Goal: Information Seeking & Learning: Learn about a topic

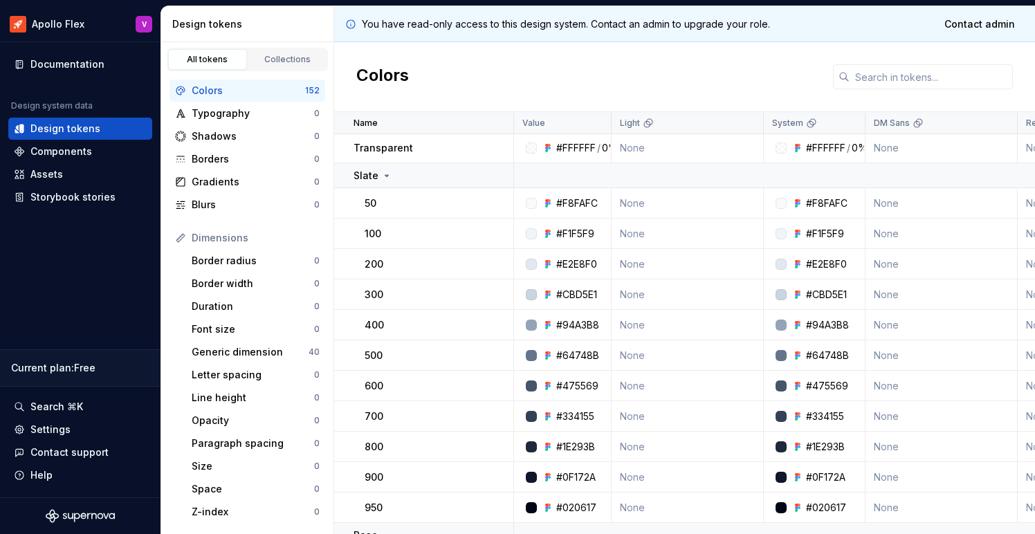
scroll to position [1, 0]
click at [812, 58] on div "Colors" at bounding box center [684, 77] width 701 height 70
click at [71, 154] on div "Components" at bounding box center [61, 152] width 62 height 14
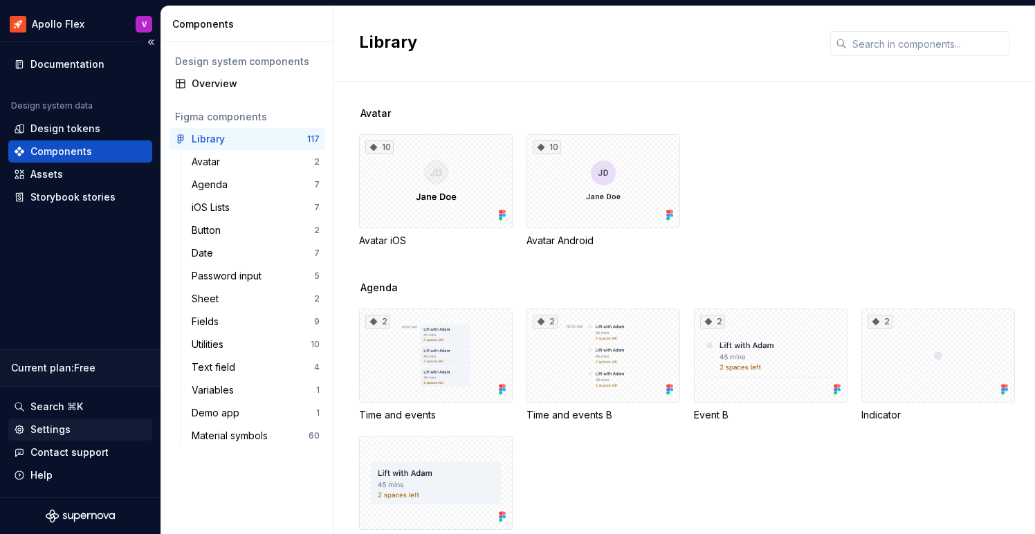
click at [53, 429] on div "Settings" at bounding box center [50, 430] width 40 height 14
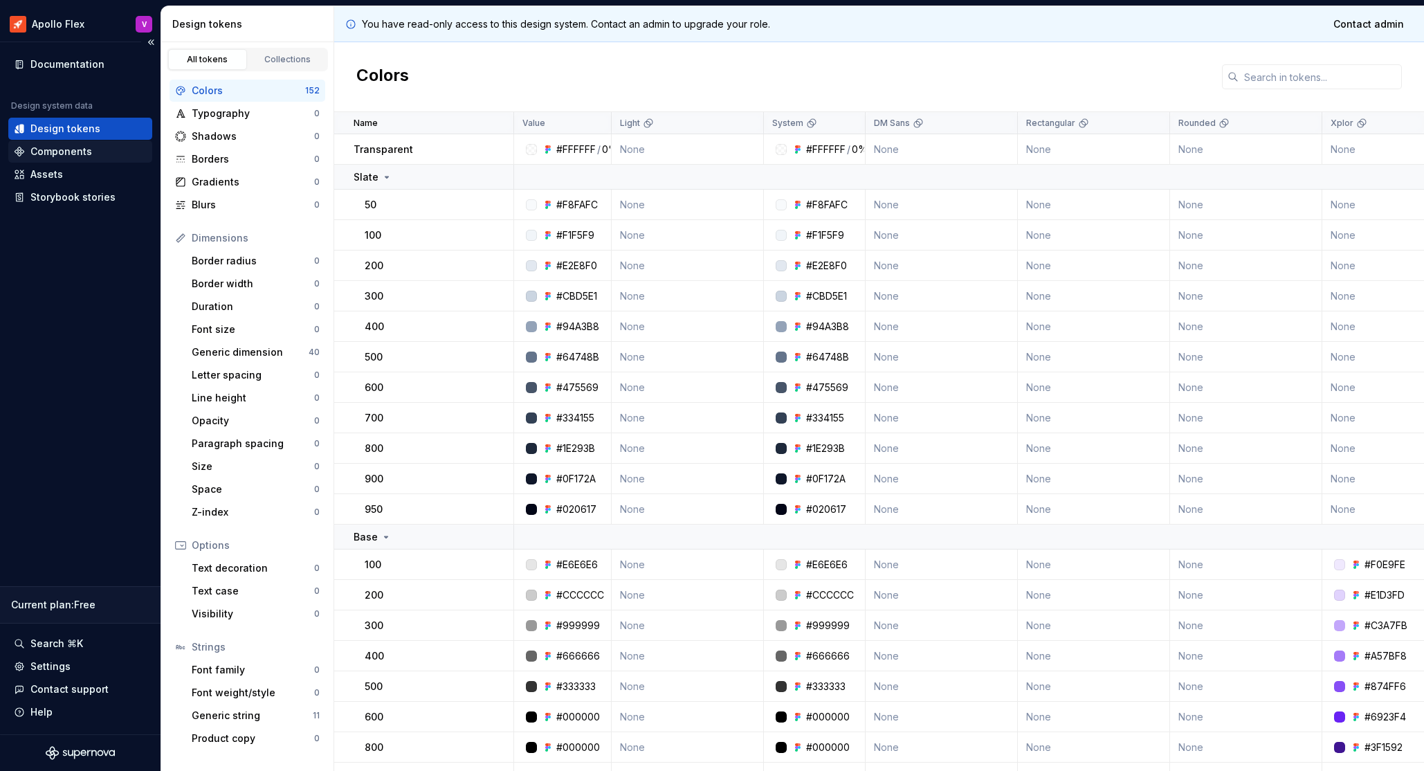
click at [52, 147] on div "Components" at bounding box center [61, 152] width 62 height 14
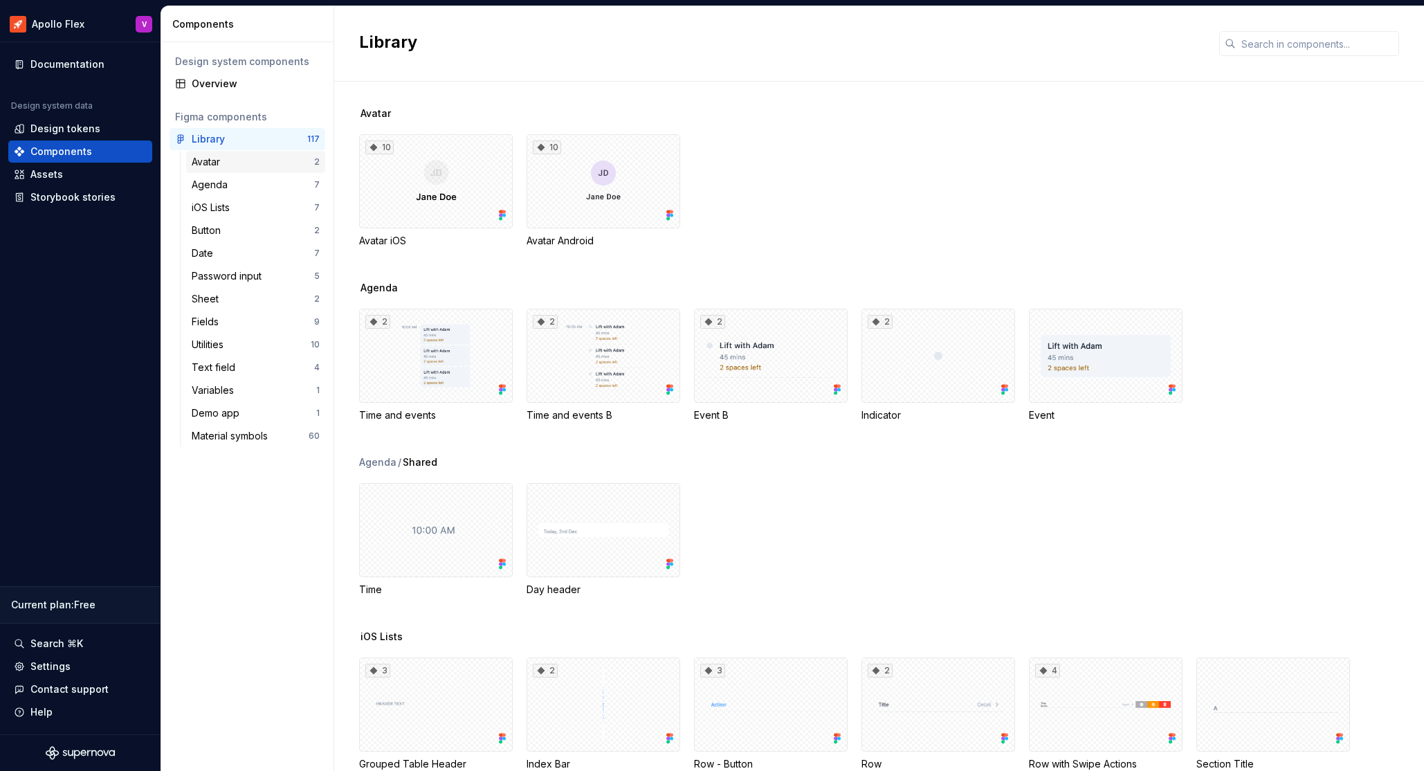
click at [220, 163] on div "Avatar" at bounding box center [209, 162] width 34 height 14
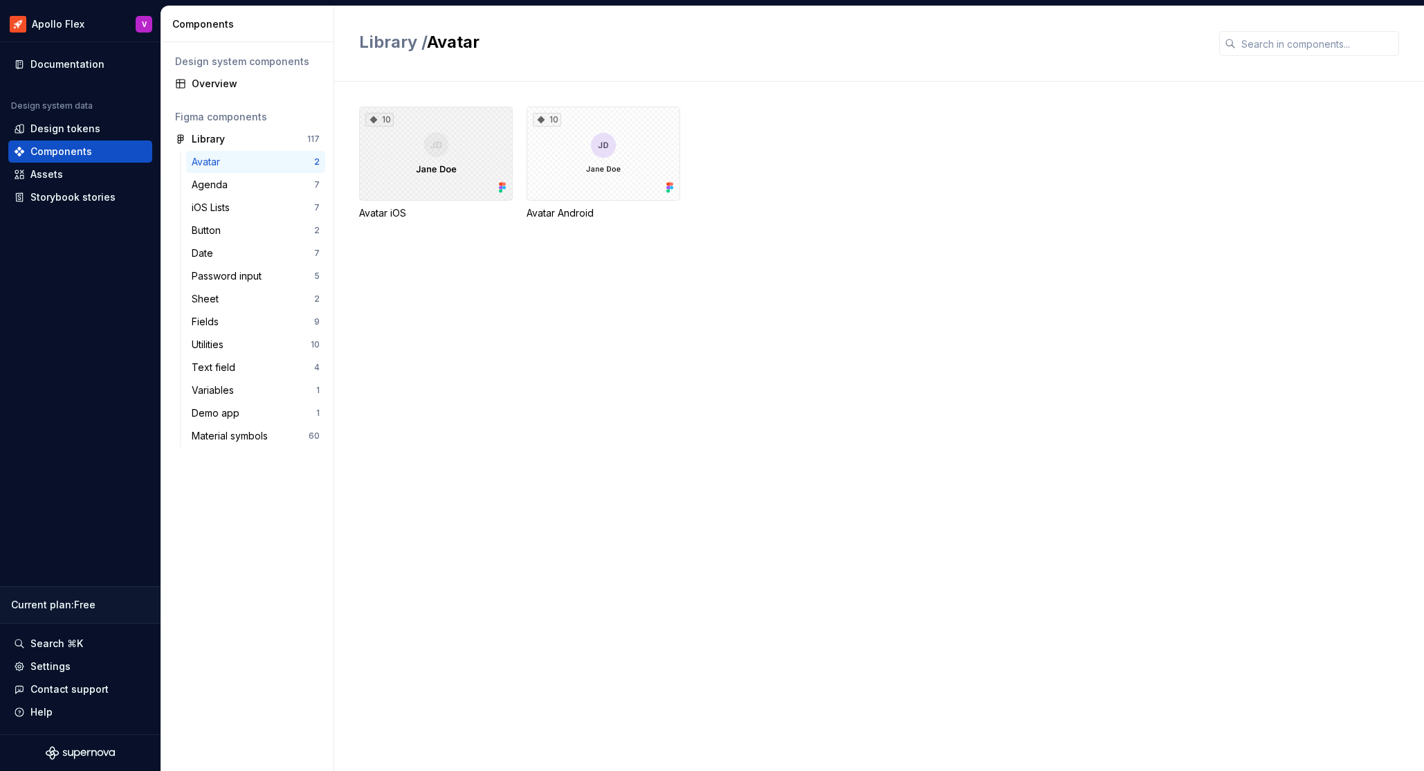
click at [477, 172] on div "10" at bounding box center [436, 154] width 154 height 94
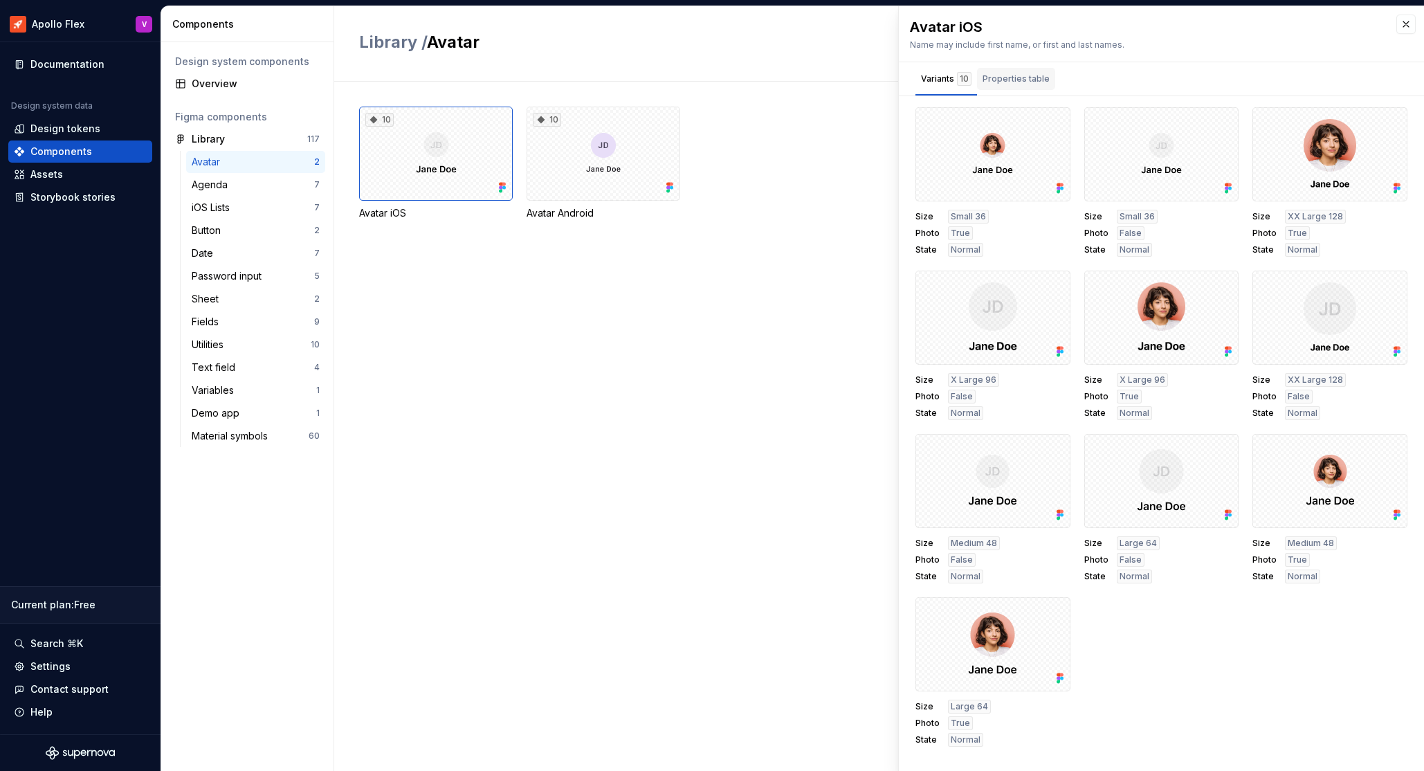
click at [1005, 82] on div "Properties table" at bounding box center [1015, 79] width 67 height 14
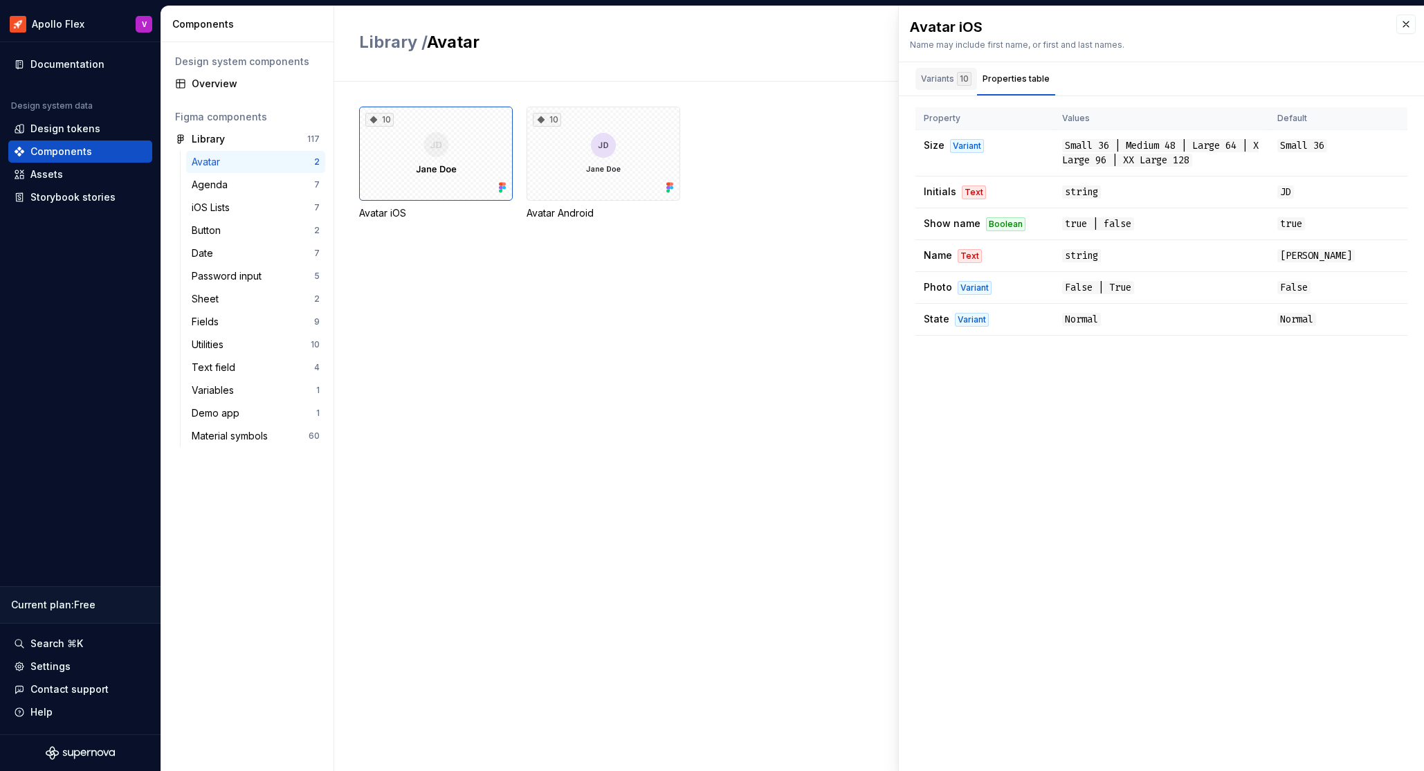
click at [942, 81] on div "Variants 10" at bounding box center [946, 79] width 50 height 14
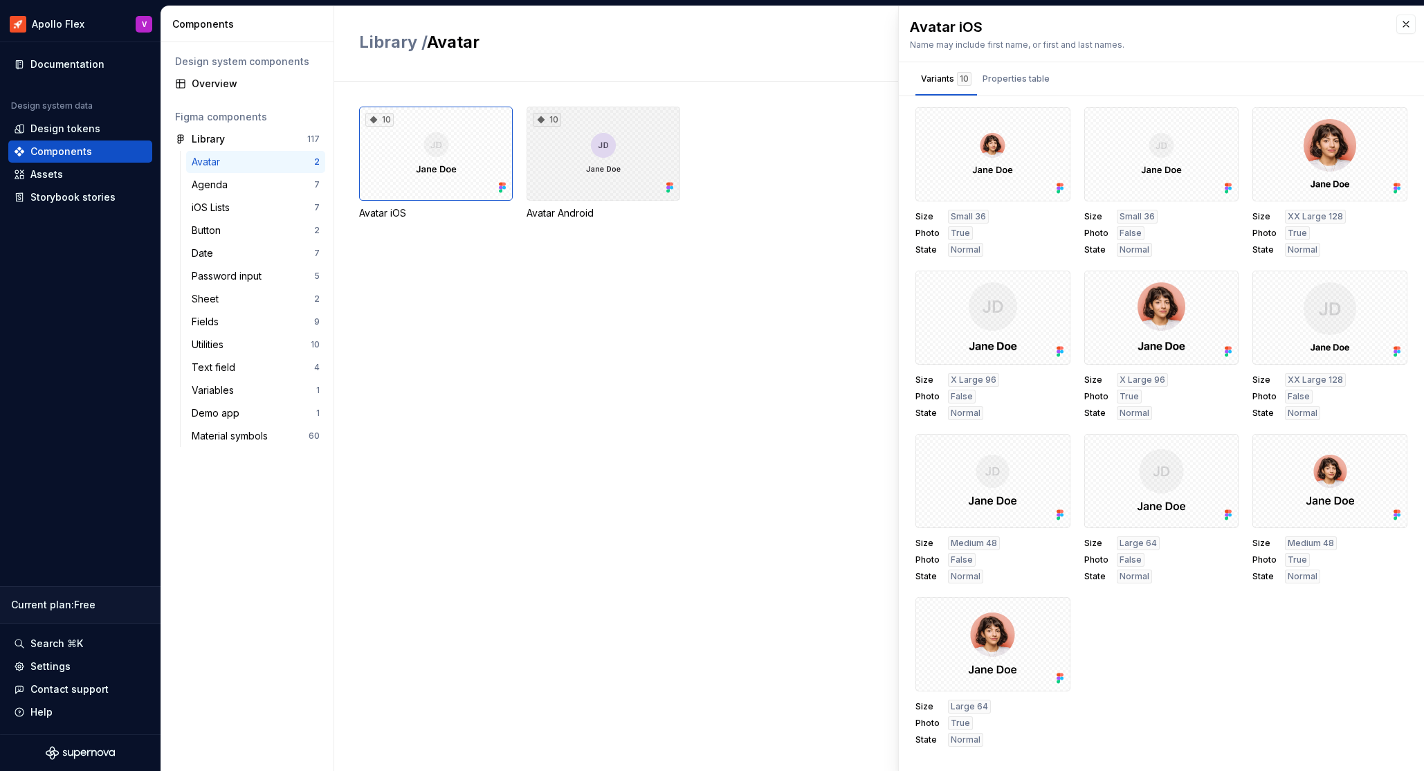
click at [612, 169] on div "10" at bounding box center [603, 154] width 154 height 94
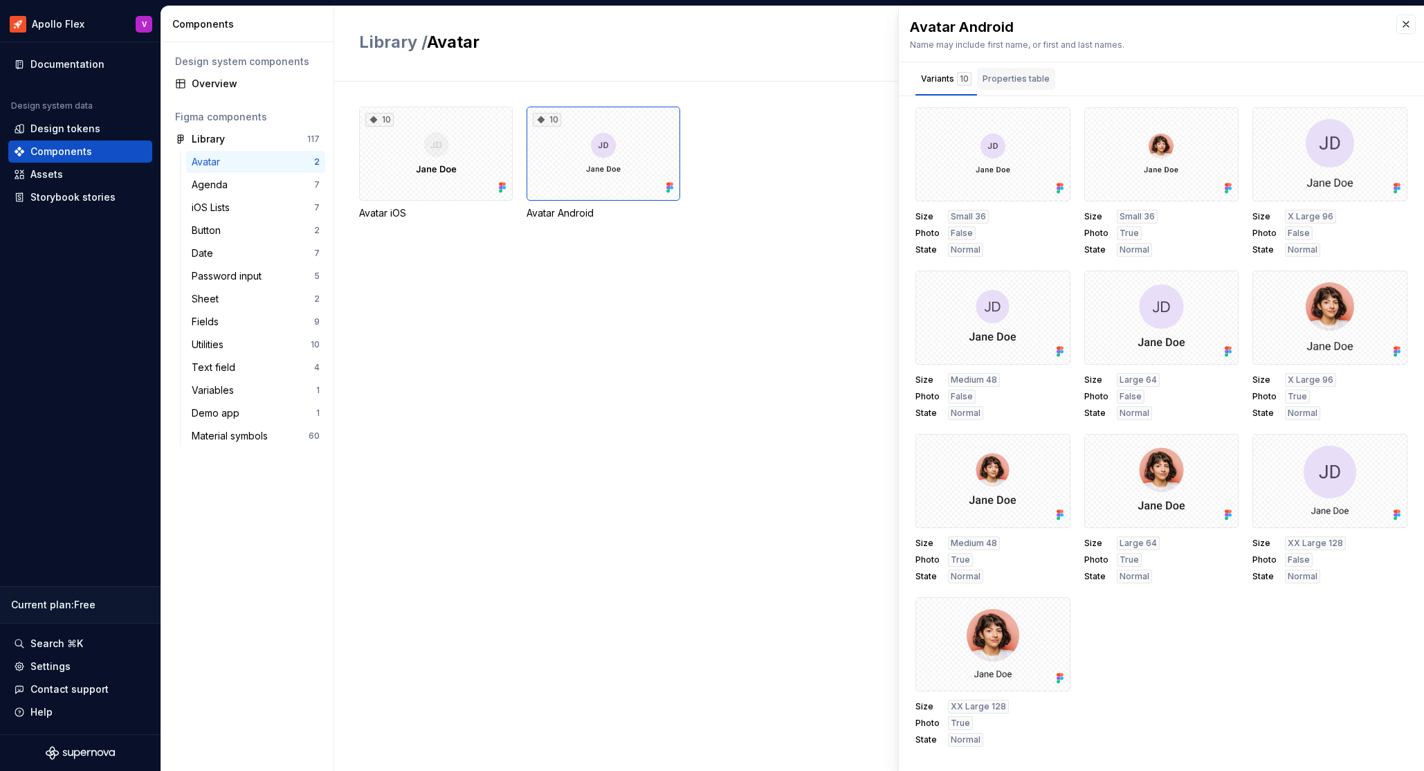
click at [1011, 82] on div "Properties table" at bounding box center [1015, 79] width 67 height 14
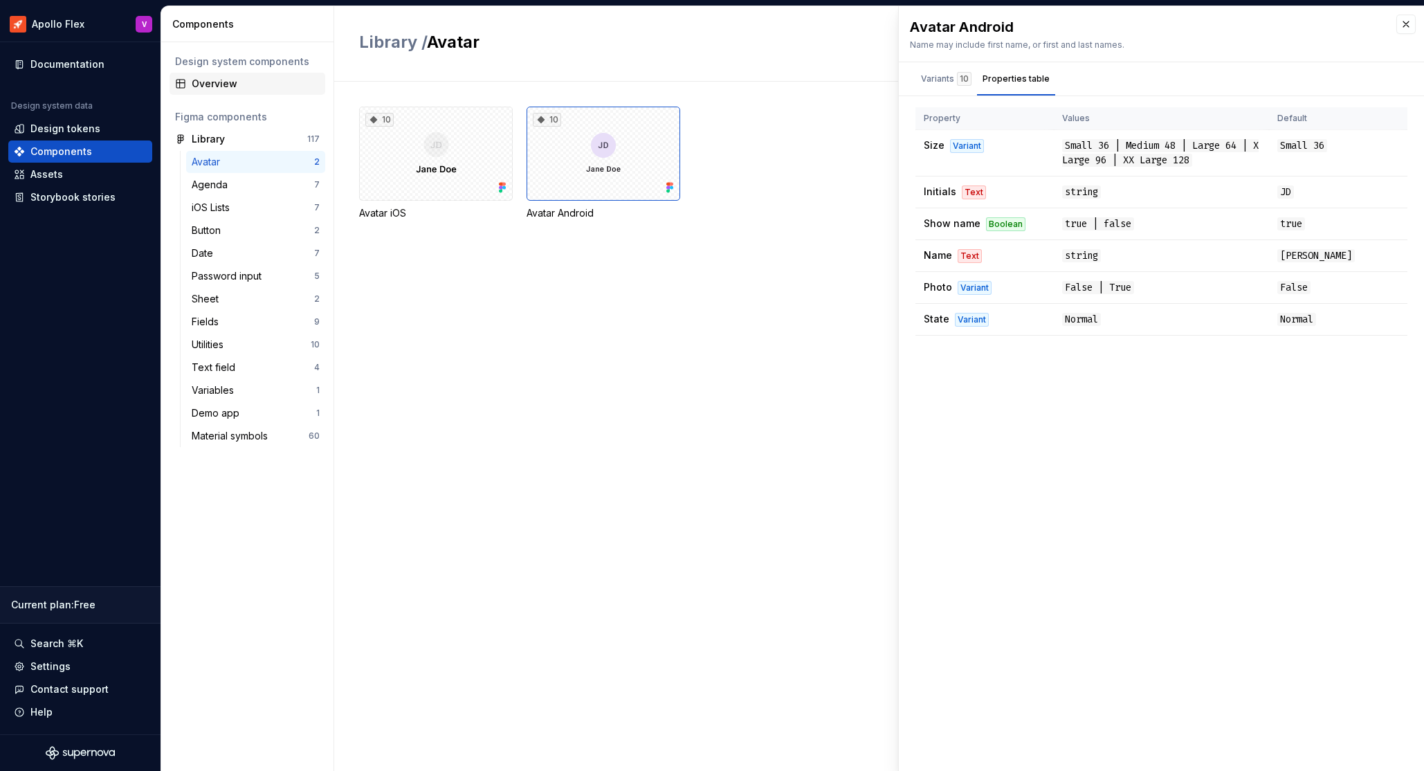
click at [211, 83] on div "Overview" at bounding box center [256, 84] width 128 height 14
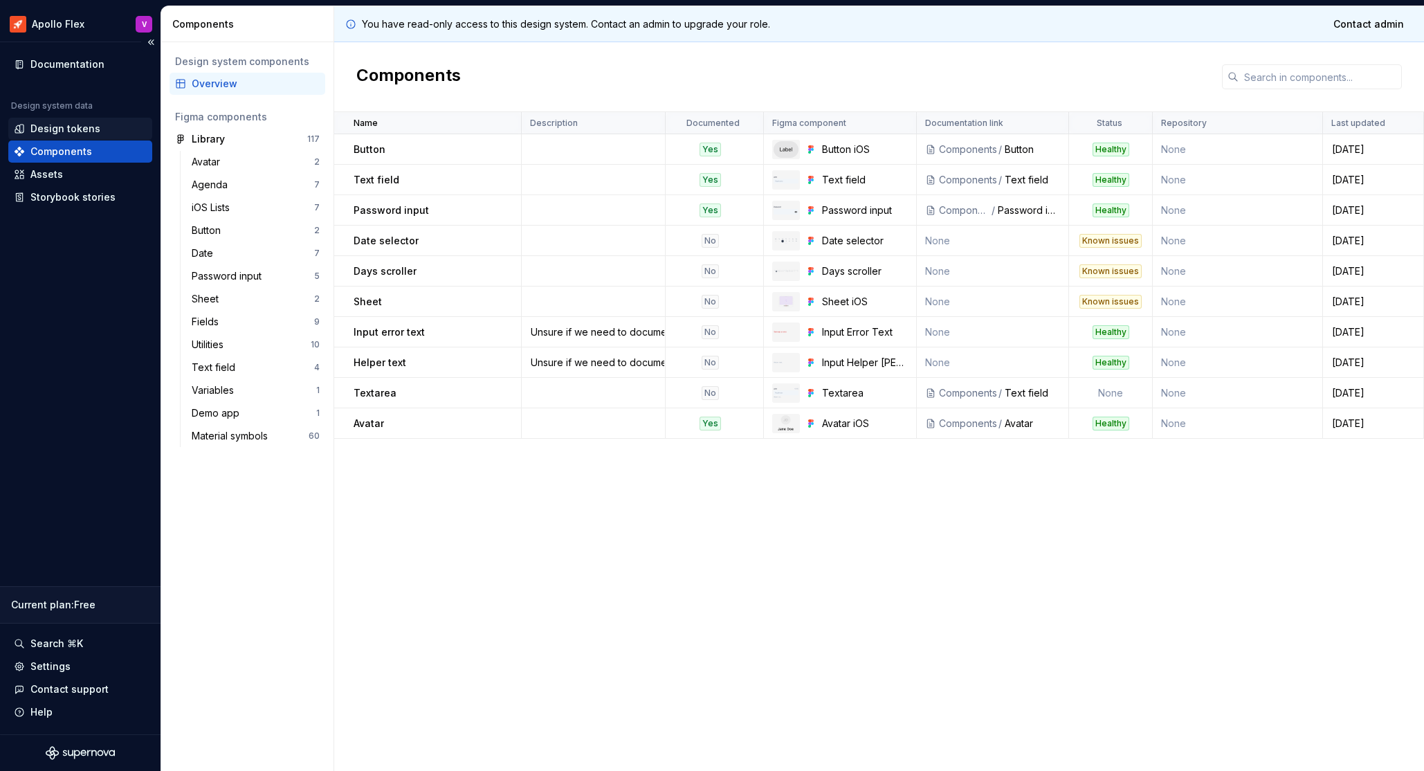
click at [48, 125] on div "Design tokens" at bounding box center [65, 129] width 70 height 14
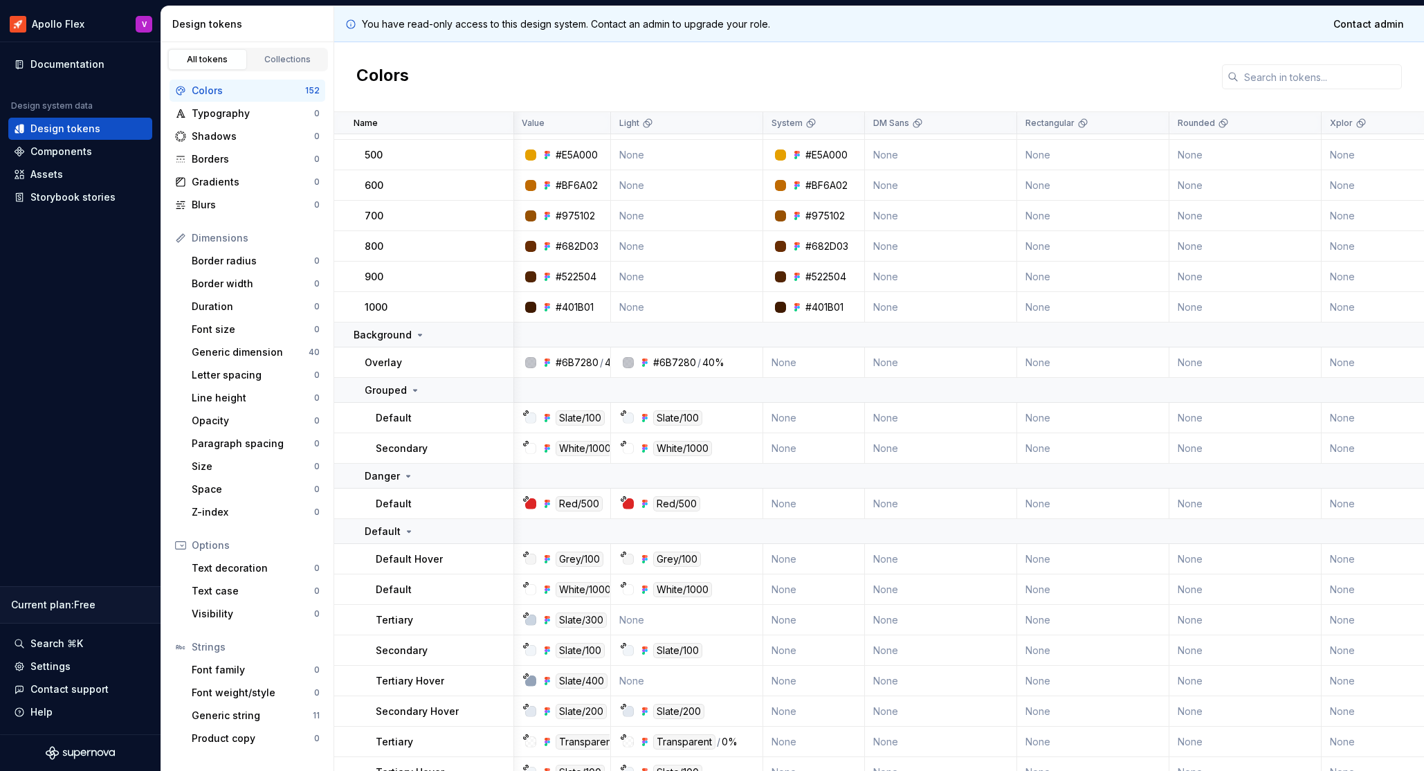
scroll to position [4163, 1]
click at [84, 22] on html "Apollo Flex V Documentation Design system data Design tokens Components Assets …" at bounding box center [712, 385] width 1424 height 771
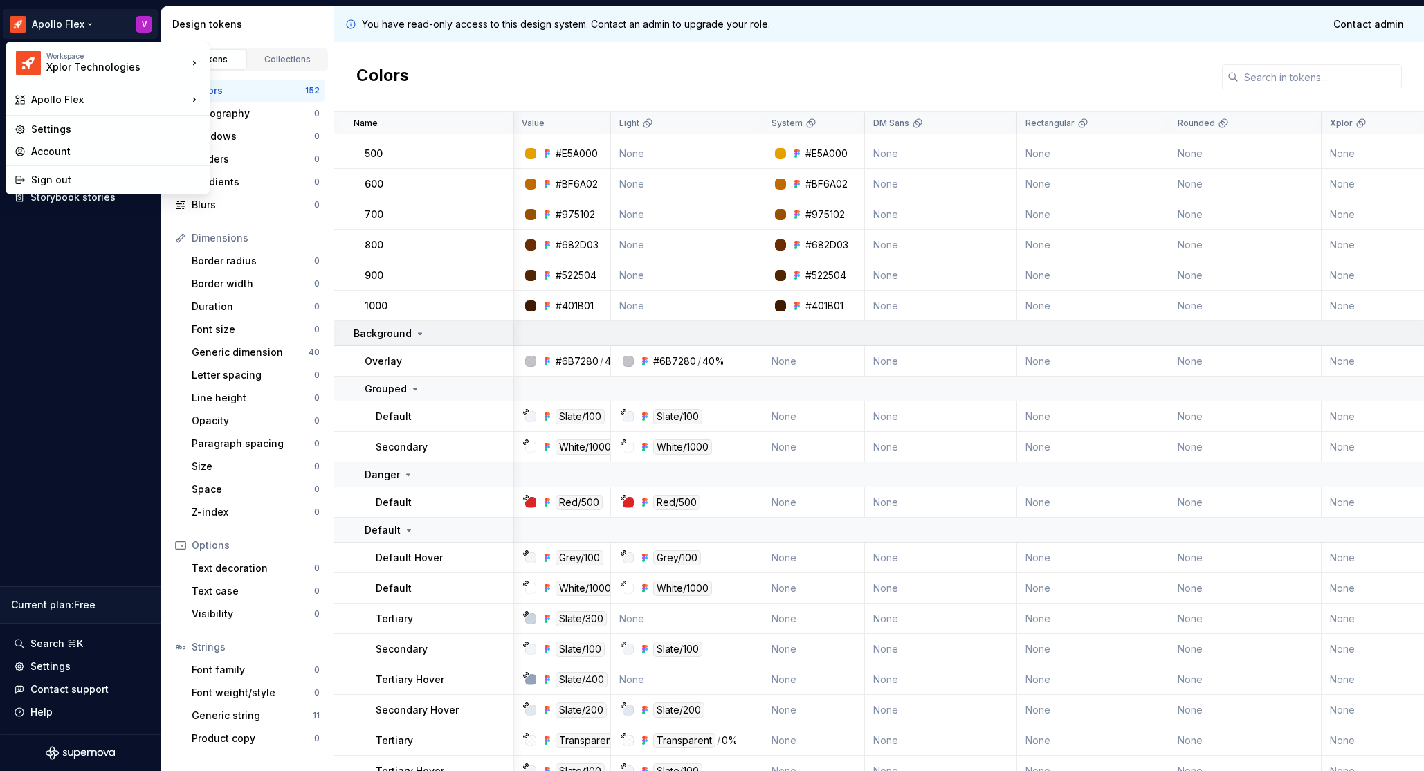
click at [488, 333] on html "Apollo Flex V Documentation Design system data Design tokens Components Assets …" at bounding box center [712, 385] width 1424 height 771
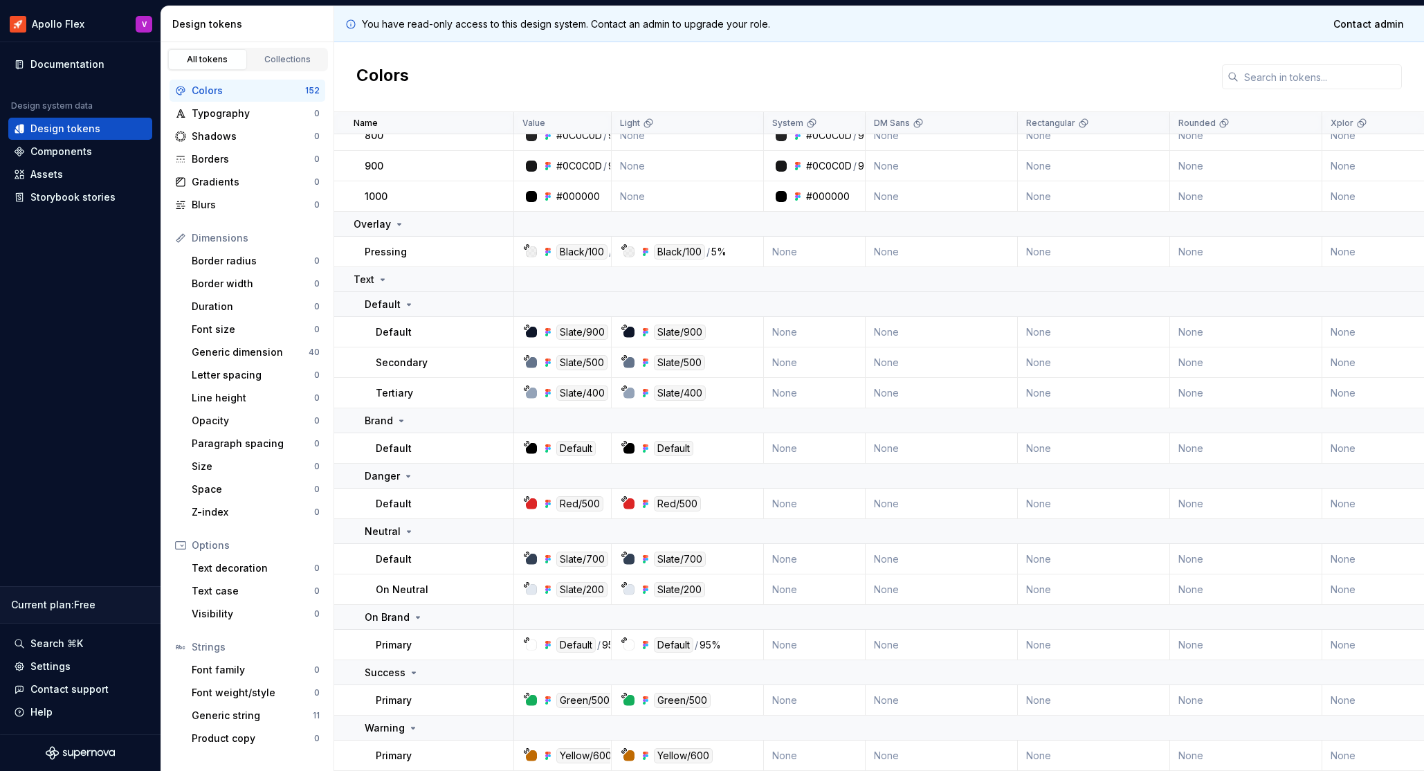
scroll to position [5409, 0]
click at [234, 116] on div "Typography" at bounding box center [253, 114] width 122 height 14
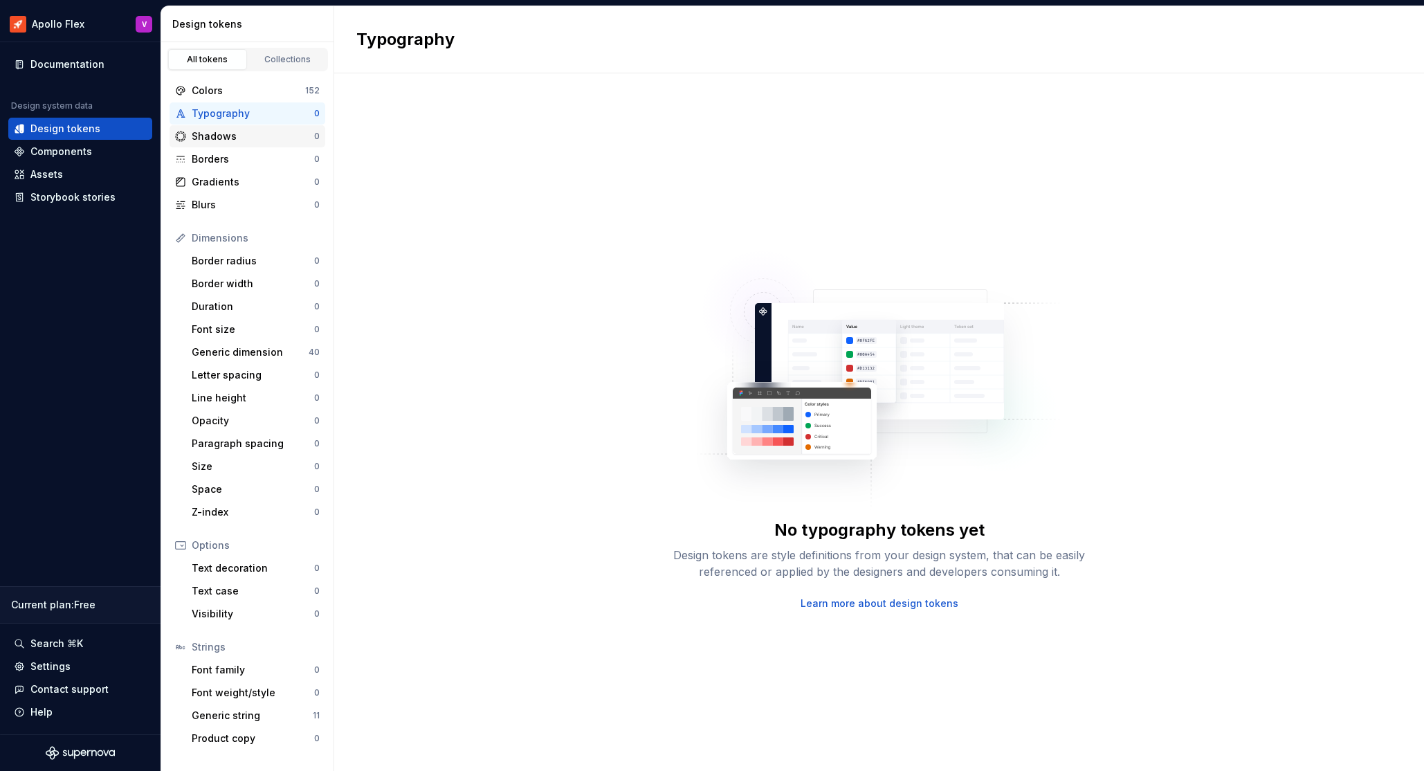
drag, startPoint x: 234, startPoint y: 127, endPoint x: 235, endPoint y: 134, distance: 7.6
click at [234, 127] on div "Shadows 0" at bounding box center [247, 136] width 156 height 22
click at [234, 151] on div "Borders 0" at bounding box center [247, 159] width 156 height 22
click at [241, 180] on div "Gradients" at bounding box center [253, 182] width 122 height 14
click at [237, 201] on div "Blurs" at bounding box center [253, 205] width 122 height 14
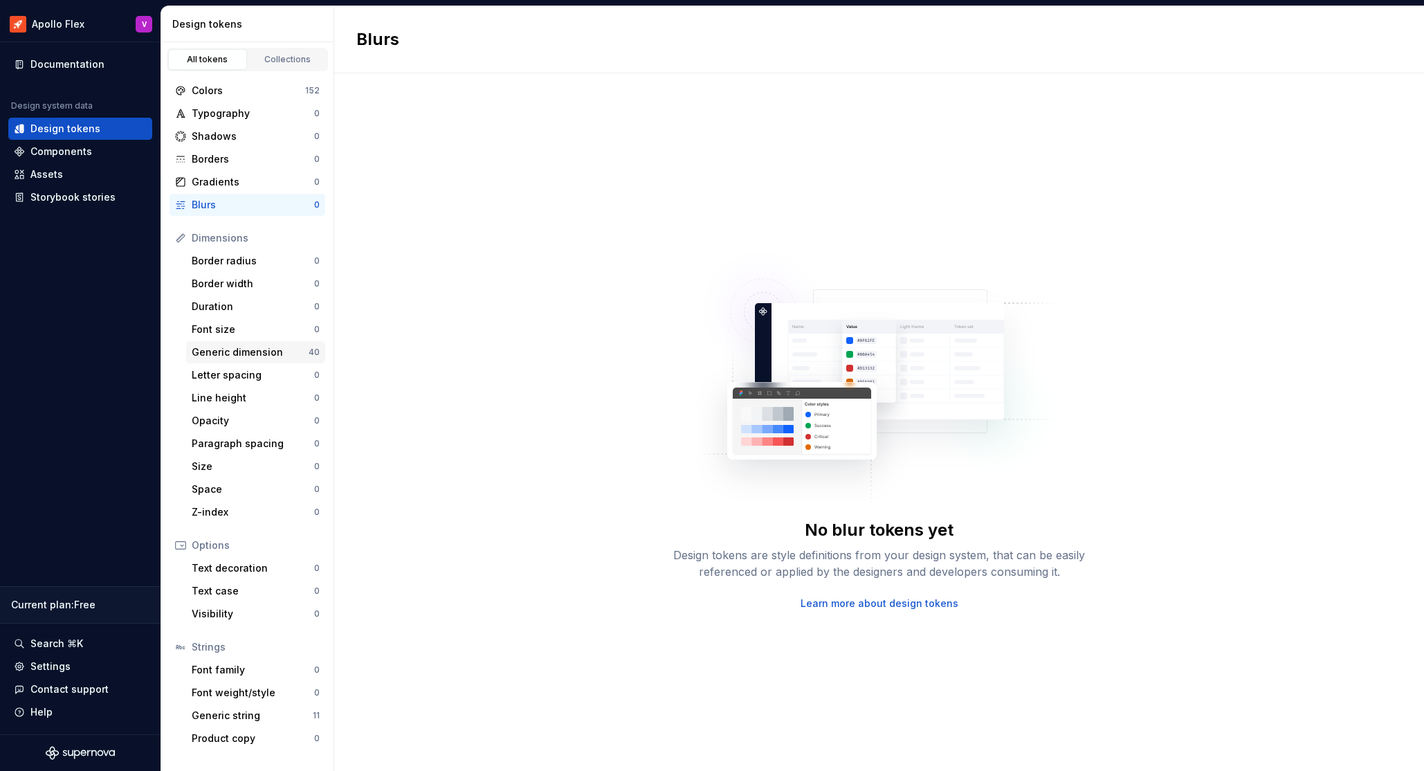
click at [250, 351] on div "Generic dimension" at bounding box center [250, 352] width 117 height 14
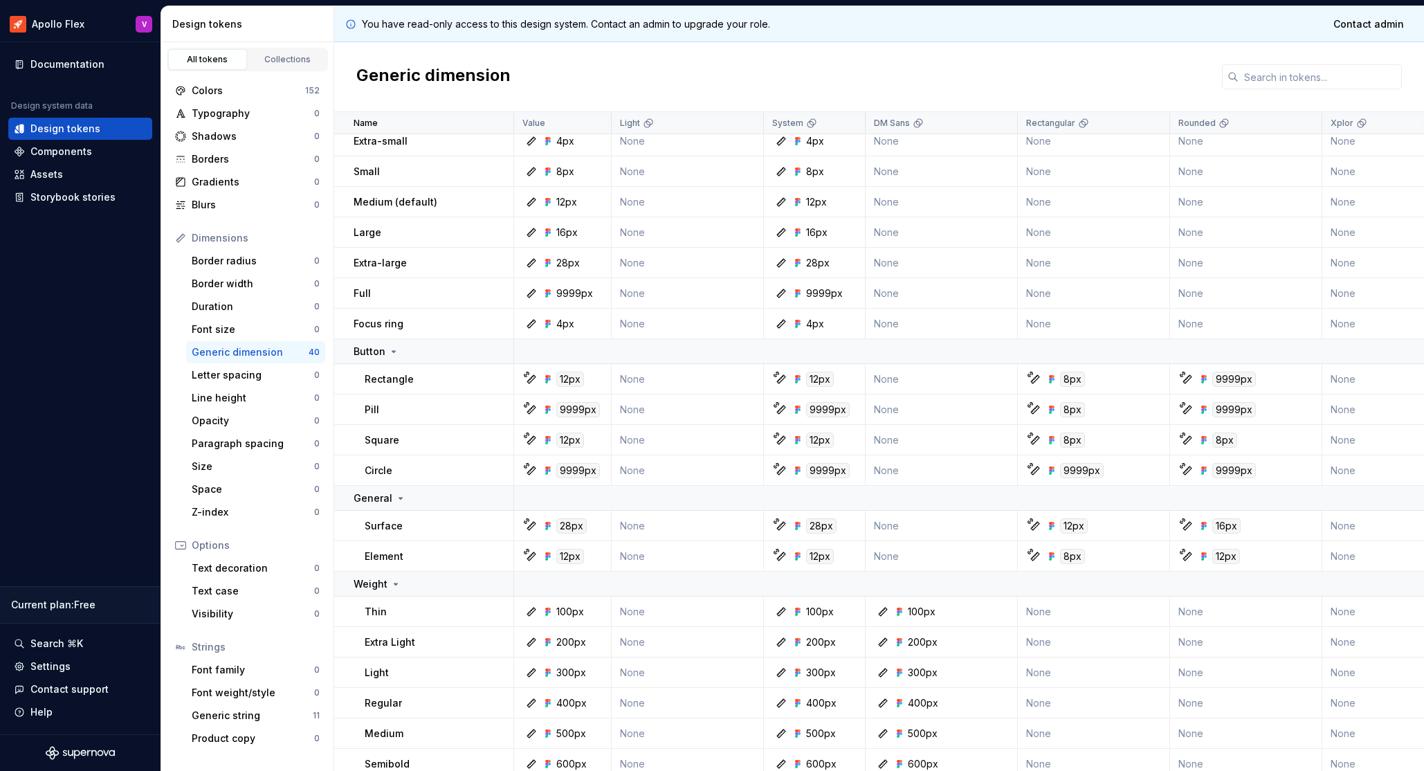
scroll to position [390, 0]
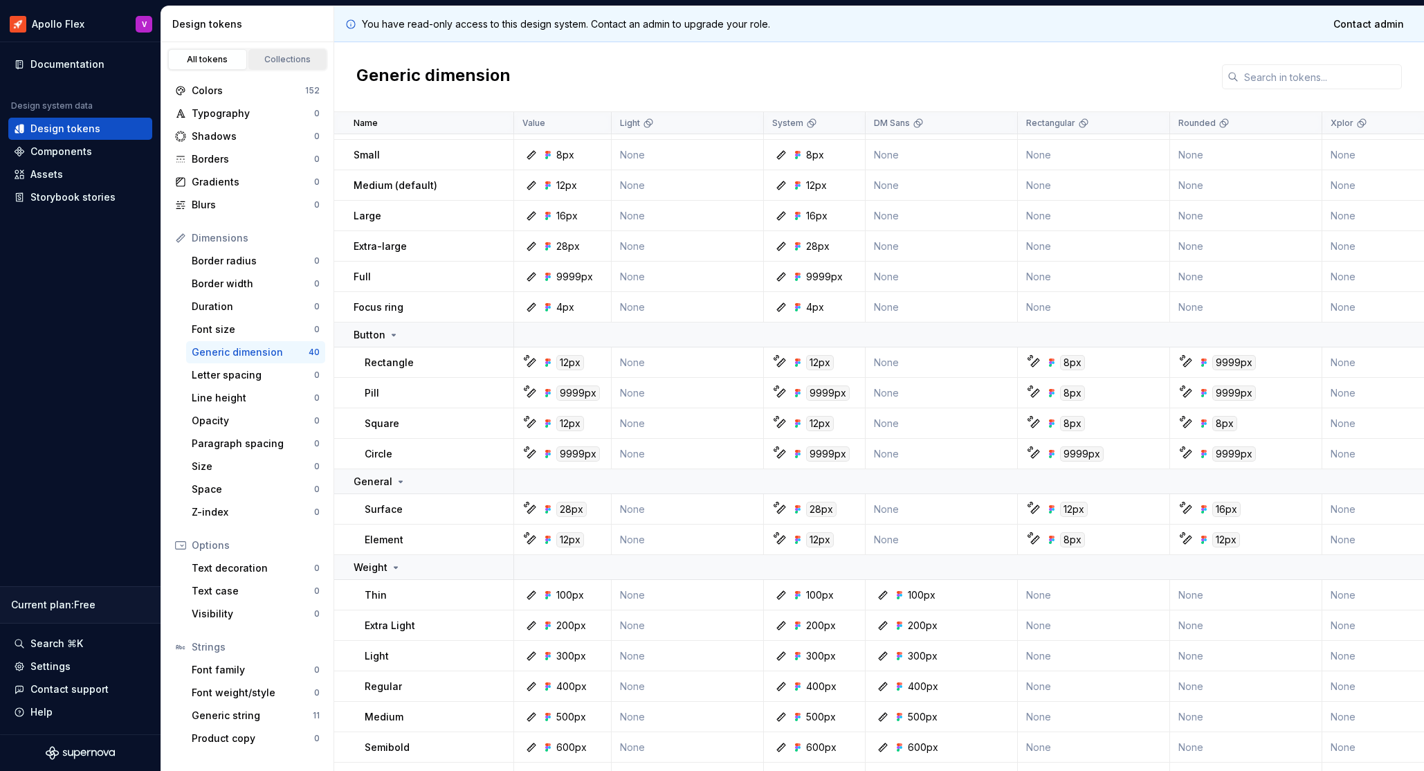
click at [293, 57] on div "Collections" at bounding box center [287, 59] width 69 height 11
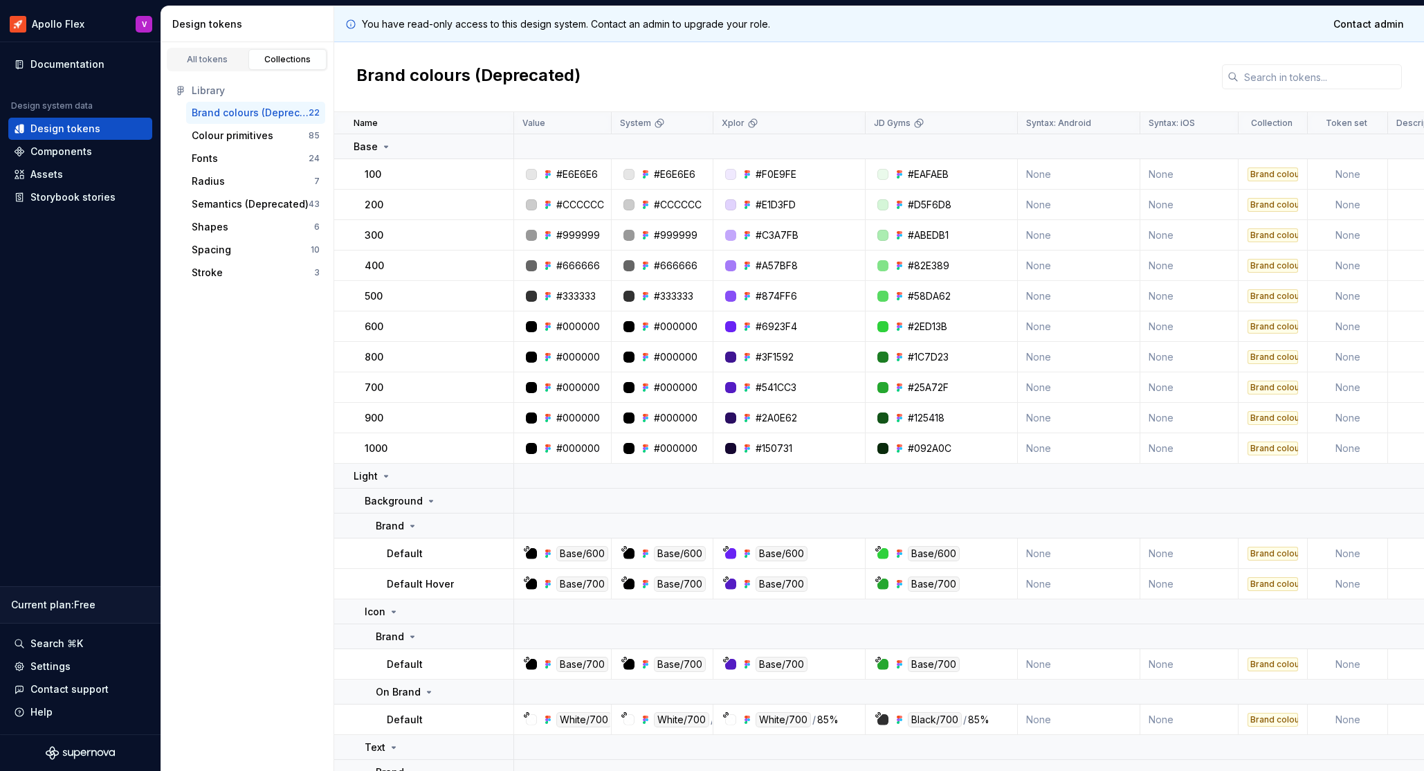
click at [223, 113] on div "Brand colours (Deprecated)" at bounding box center [250, 113] width 117 height 14
click at [220, 134] on div "Colour primitives" at bounding box center [233, 136] width 82 height 14
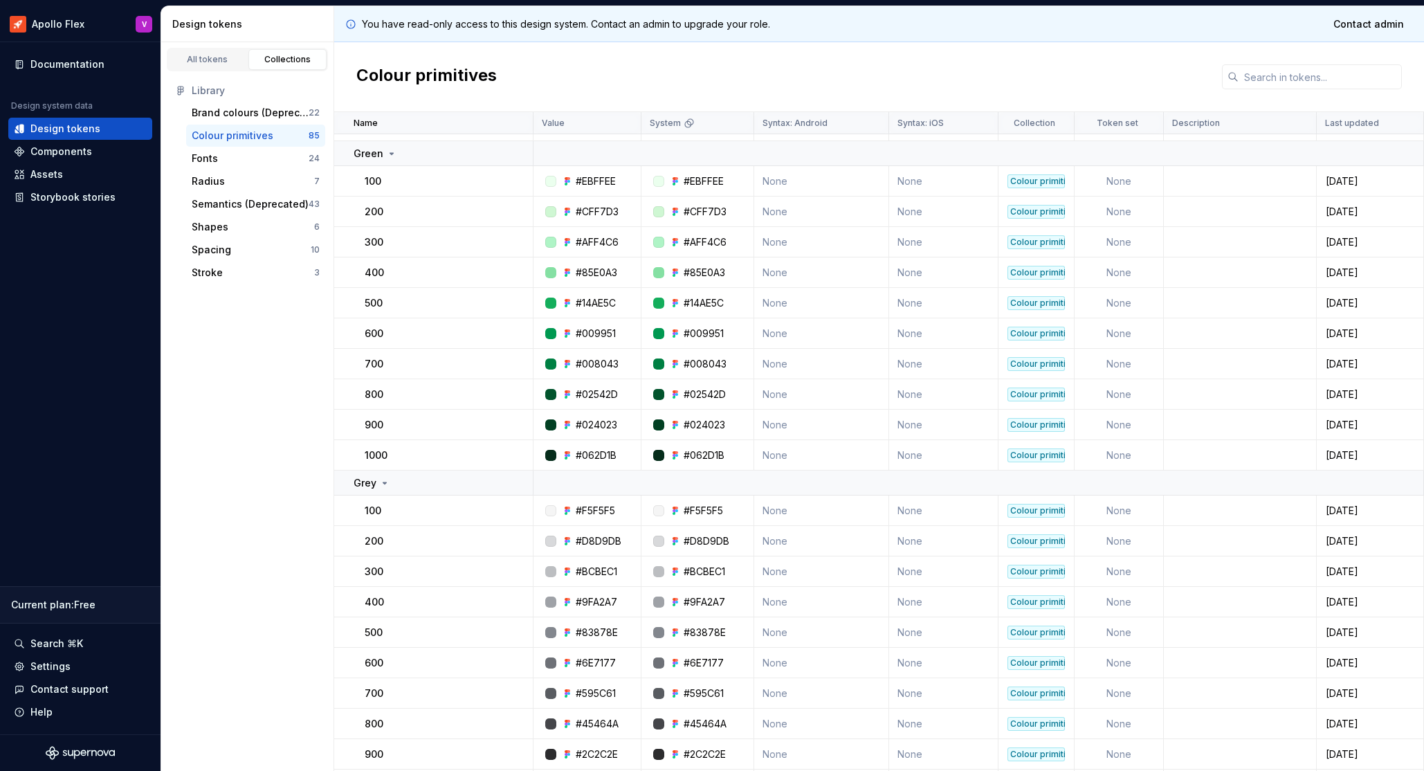
scroll to position [713, 0]
click at [208, 157] on div "Fonts" at bounding box center [205, 158] width 26 height 14
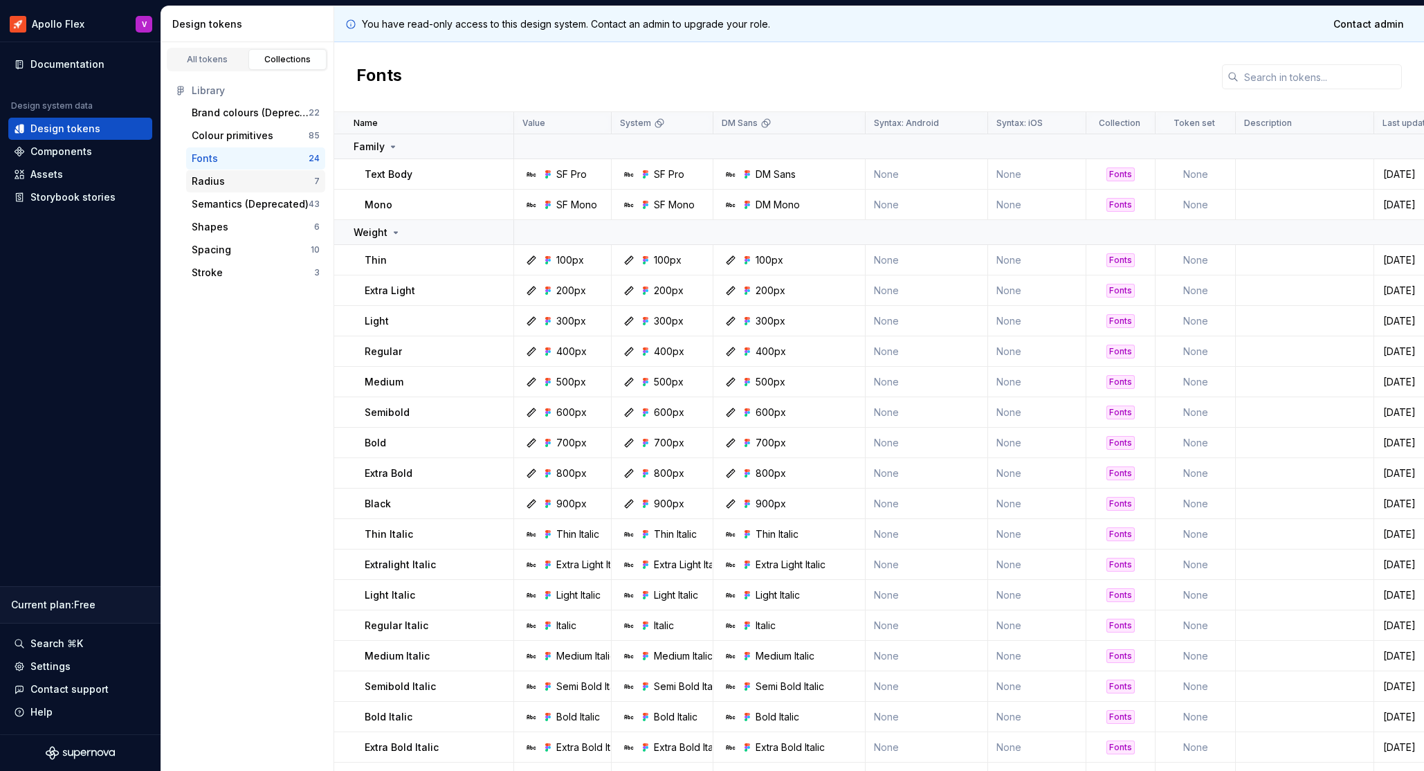
click at [226, 181] on div "Radius" at bounding box center [253, 181] width 122 height 14
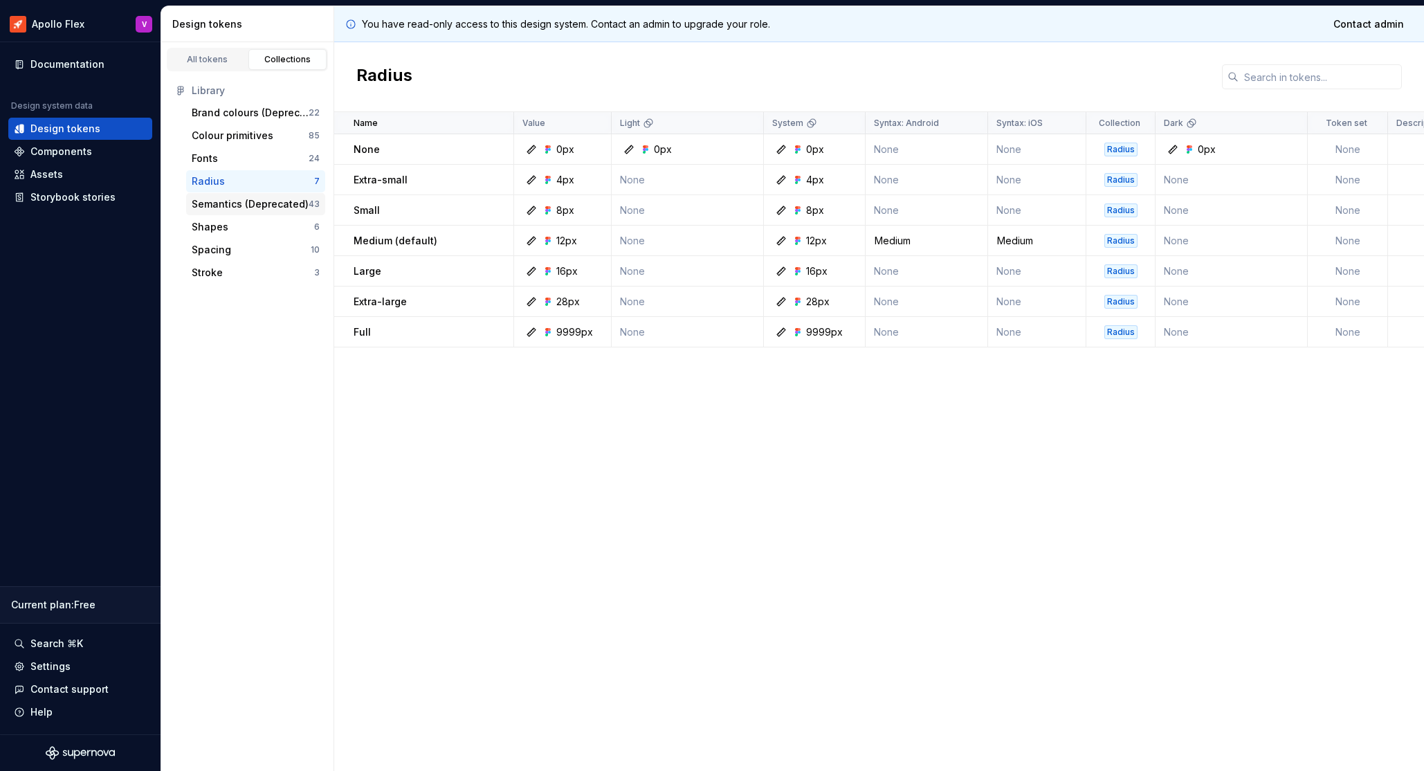
click at [230, 203] on div "Semantics (Deprecated)" at bounding box center [250, 204] width 117 height 14
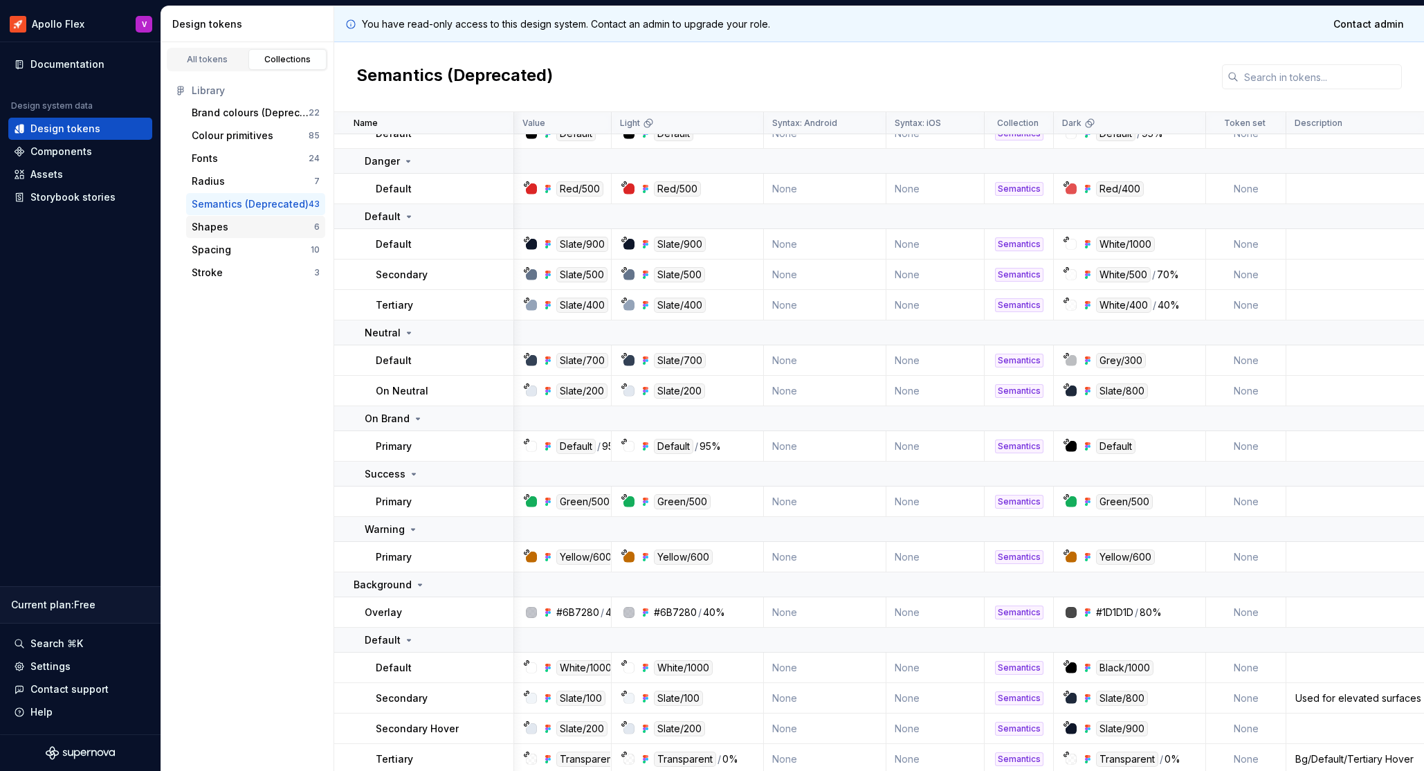
scroll to position [89, 1]
